Goal: Task Accomplishment & Management: Manage account settings

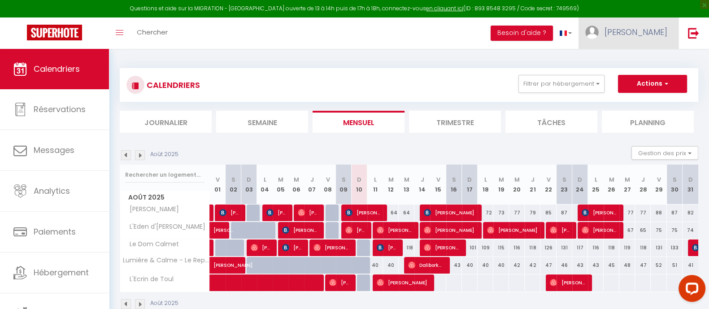
click at [651, 40] on link "[PERSON_NAME]" at bounding box center [628, 32] width 100 height 31
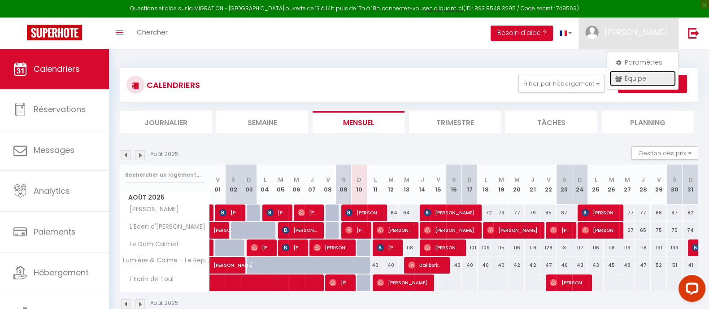
click at [639, 77] on link "Équipe" at bounding box center [642, 78] width 66 height 15
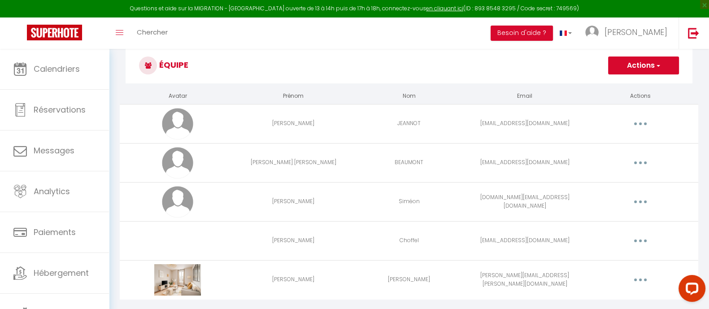
scroll to position [49, 0]
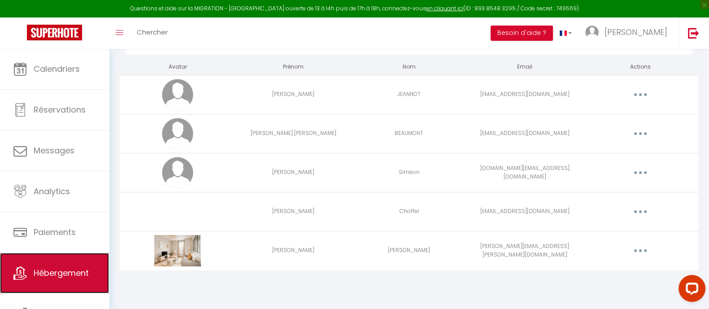
click at [48, 282] on link "Hébergement" at bounding box center [54, 273] width 109 height 40
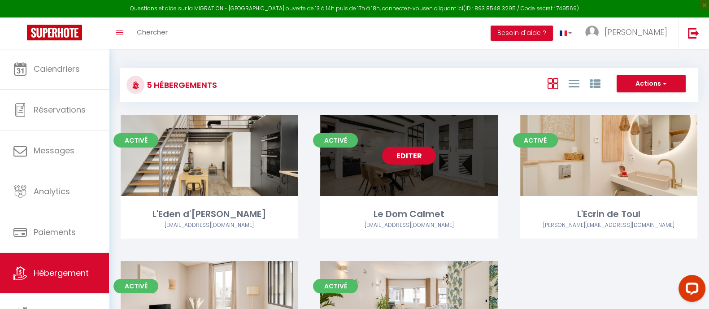
click at [417, 157] on link "Editer" at bounding box center [409, 156] width 54 height 18
select select "3"
select select "2"
select select "1"
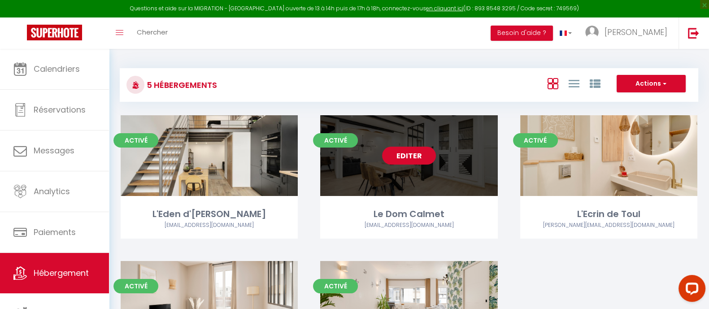
select select "1"
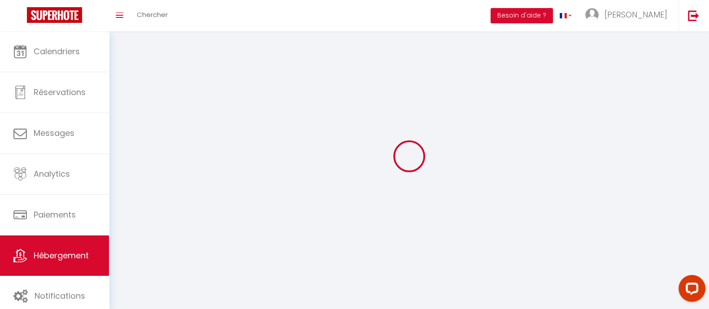
select select
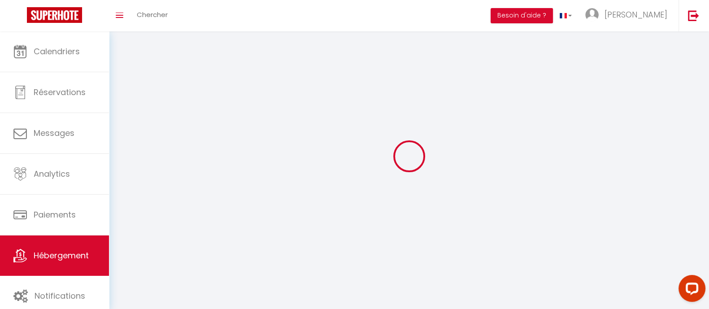
select select "1"
select select
checkbox input "false"
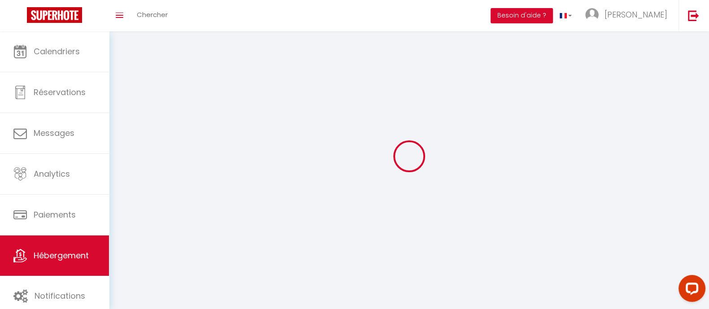
checkbox input "false"
select select "28"
select select
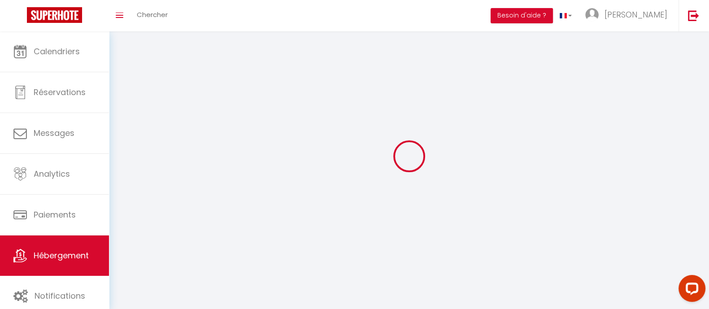
select select
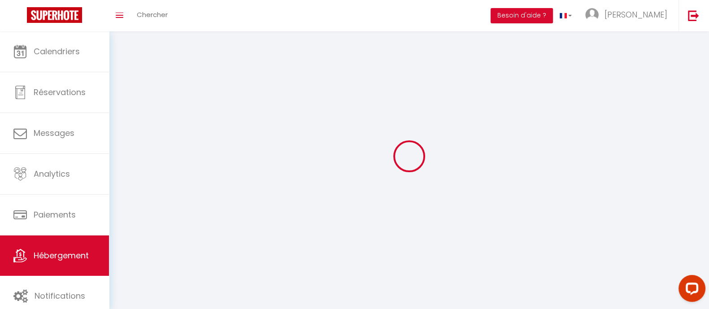
checkbox input "false"
select select
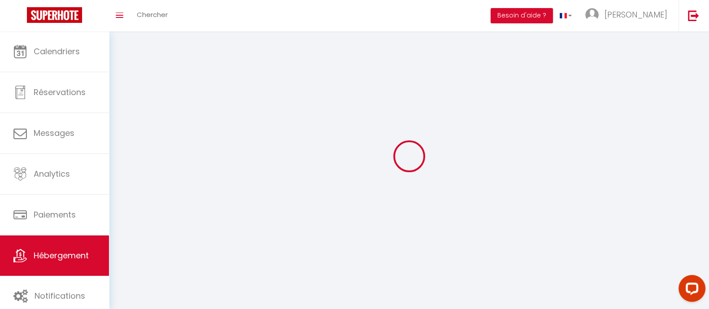
select select
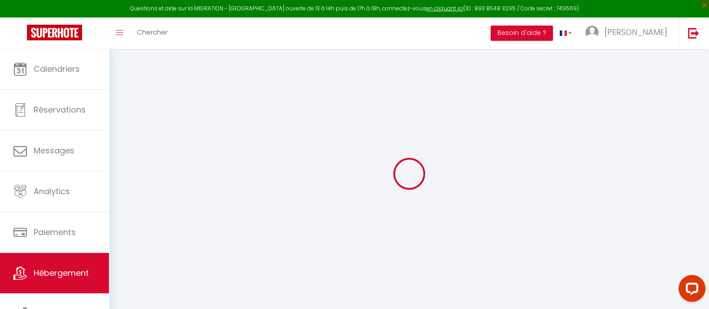
select select
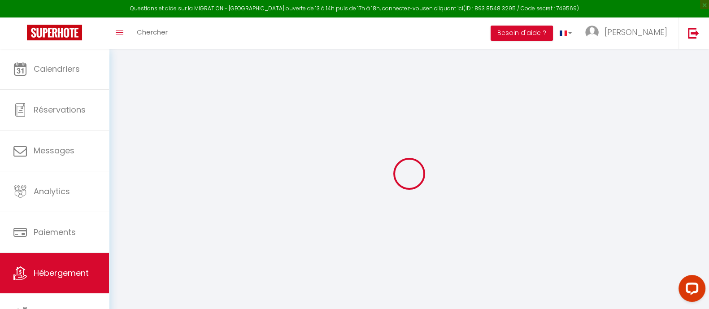
select select
checkbox input "false"
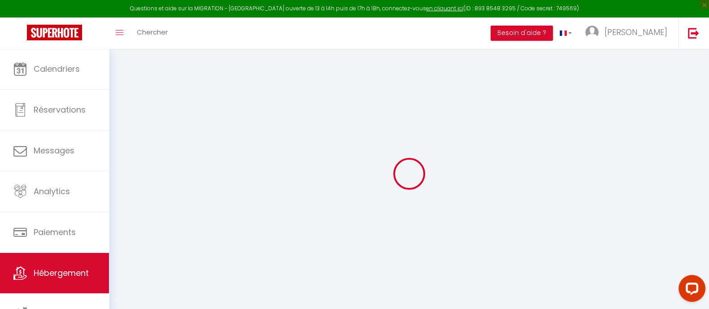
select select
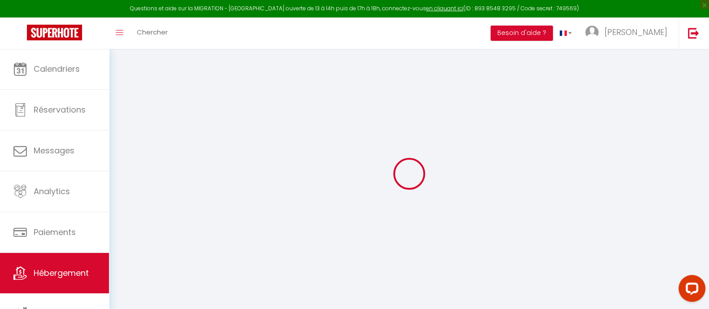
select select
checkbox input "false"
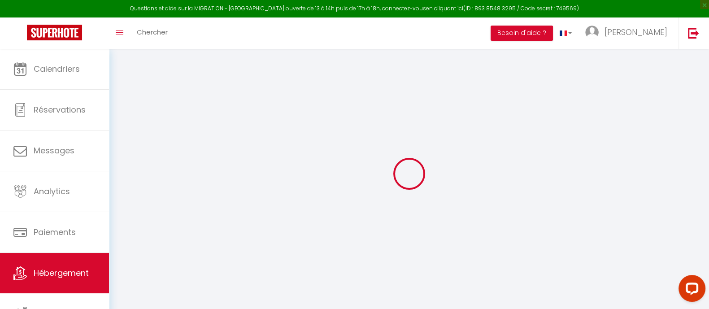
checkbox input "false"
select select
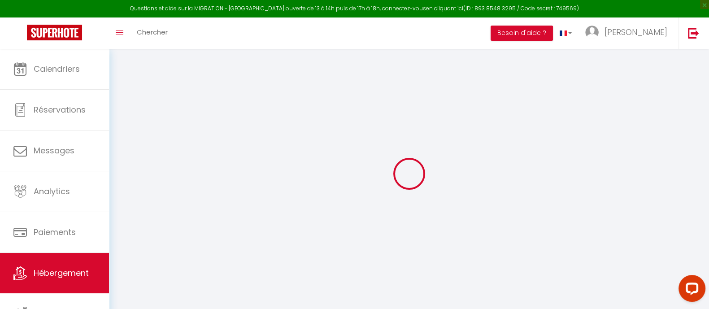
select select
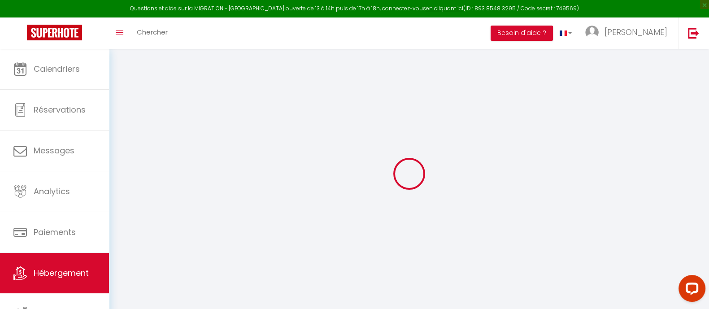
checkbox input "false"
select select
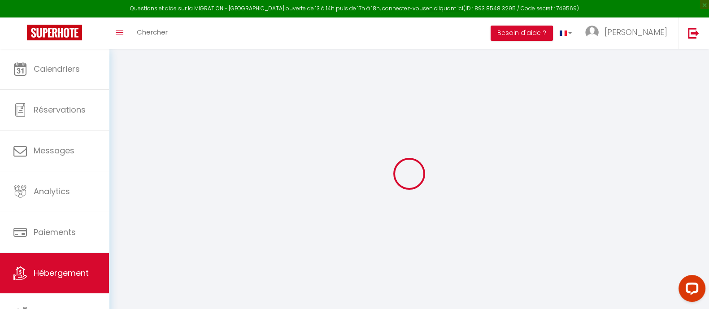
select select
type input "Le Dom Calmet"
type input "Sci"
type input "Rolexiam"
type input "[STREET_ADDRESS]"
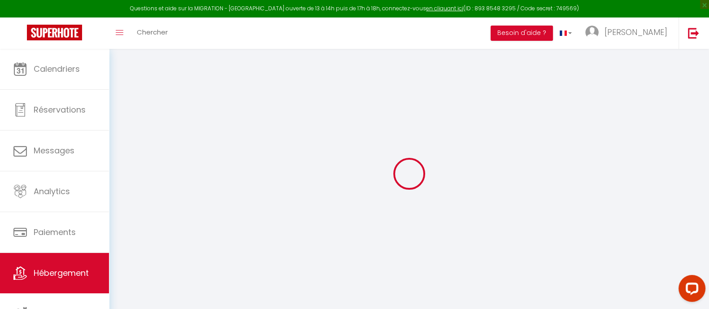
type input "54170"
type input "Crépey"
select select "6"
select select "2"
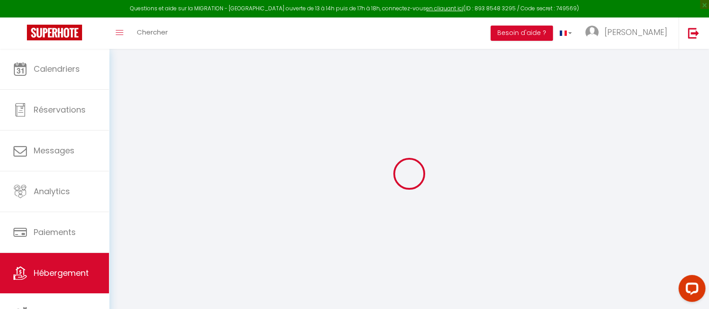
type input "90"
type input "62"
type input "3.15"
type input "600"
select select
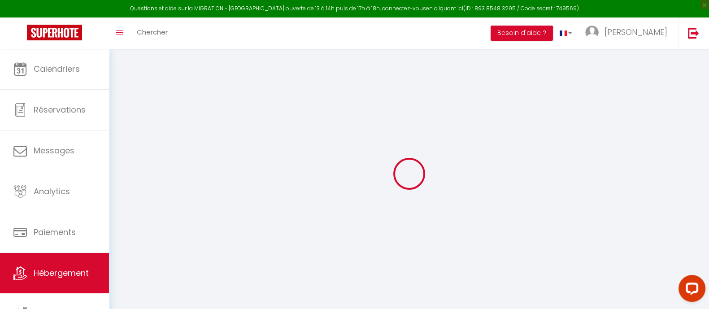
select select
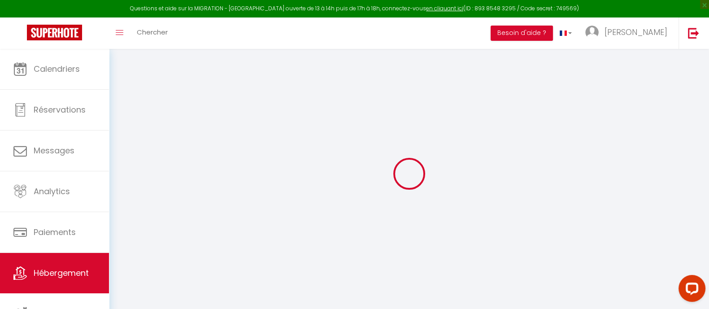
type input "[STREET_ADDRESS]"
type input "54000"
type input "Nancy"
type input "[EMAIL_ADDRESS][DOMAIN_NAME]"
select select "12529"
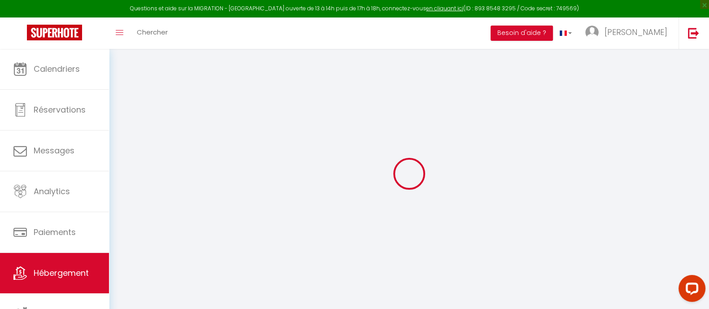
checkbox input "false"
type input "62"
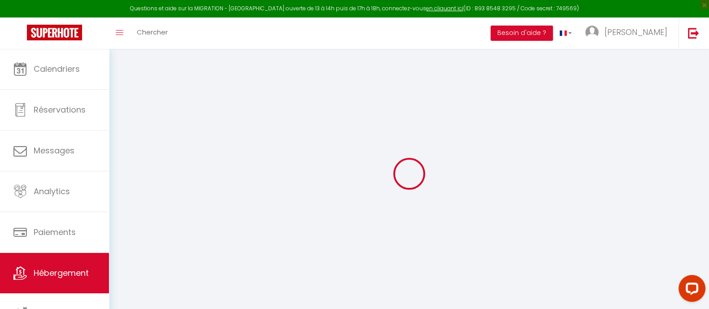
type input "0"
select select
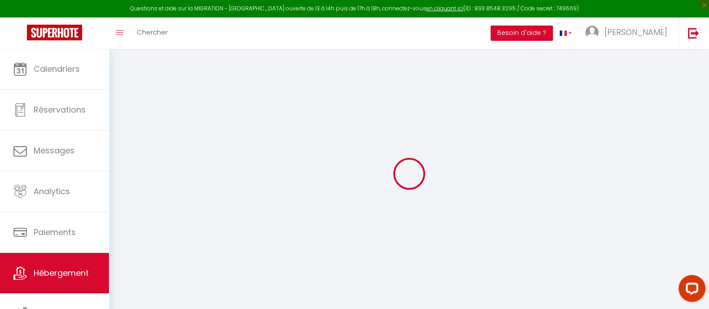
select select
checkbox input "false"
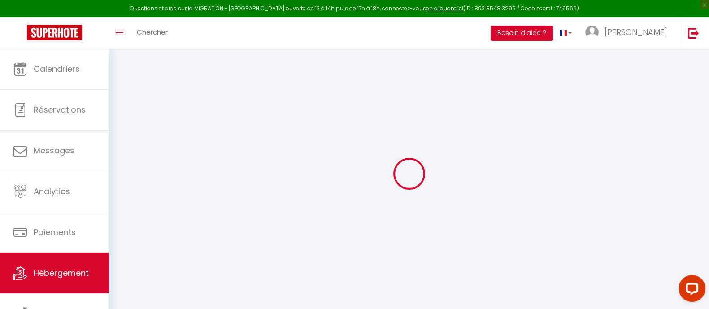
checkbox input "false"
select select
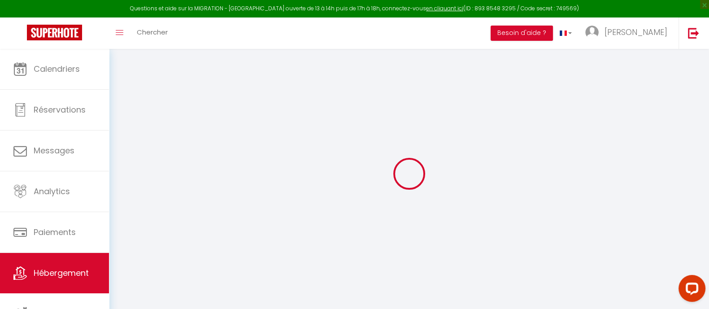
select select
checkbox input "false"
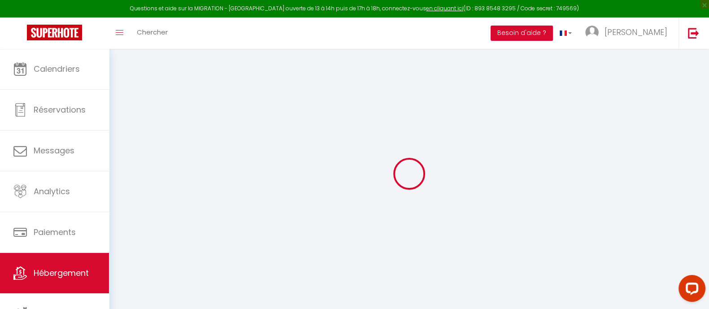
checkbox input "false"
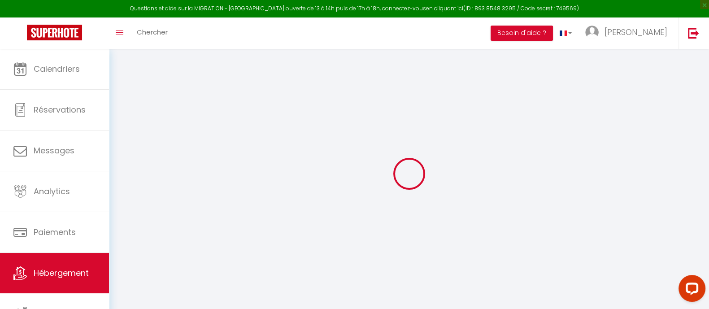
checkbox input "false"
select select "16:00"
select select "20:00"
select select "11:00"
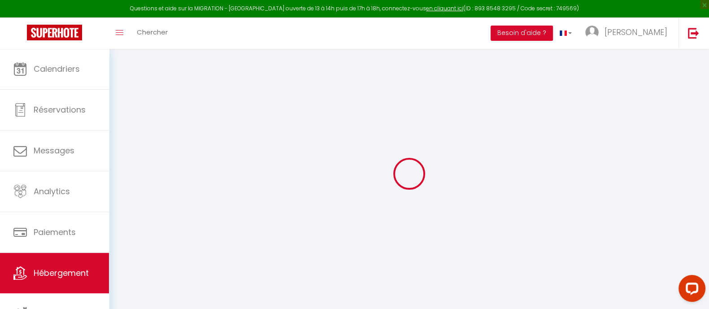
select select "30"
select select "180"
select select "20:00"
checkbox input "false"
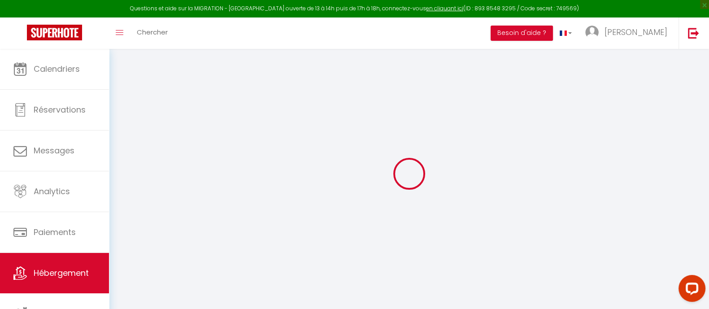
checkbox input "false"
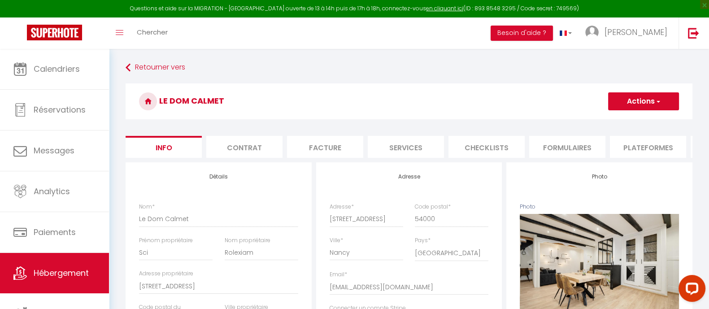
checkbox input "false"
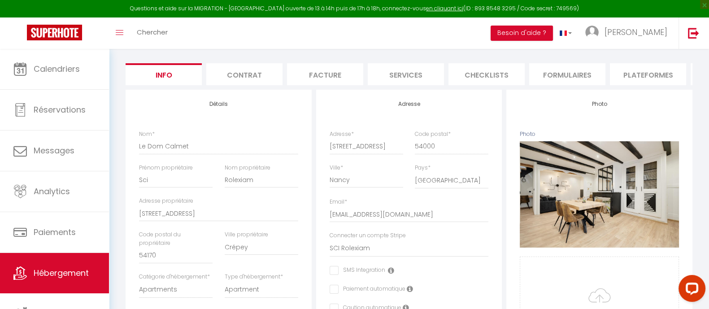
scroll to position [51, 0]
